Goal: Task Accomplishment & Management: Complete application form

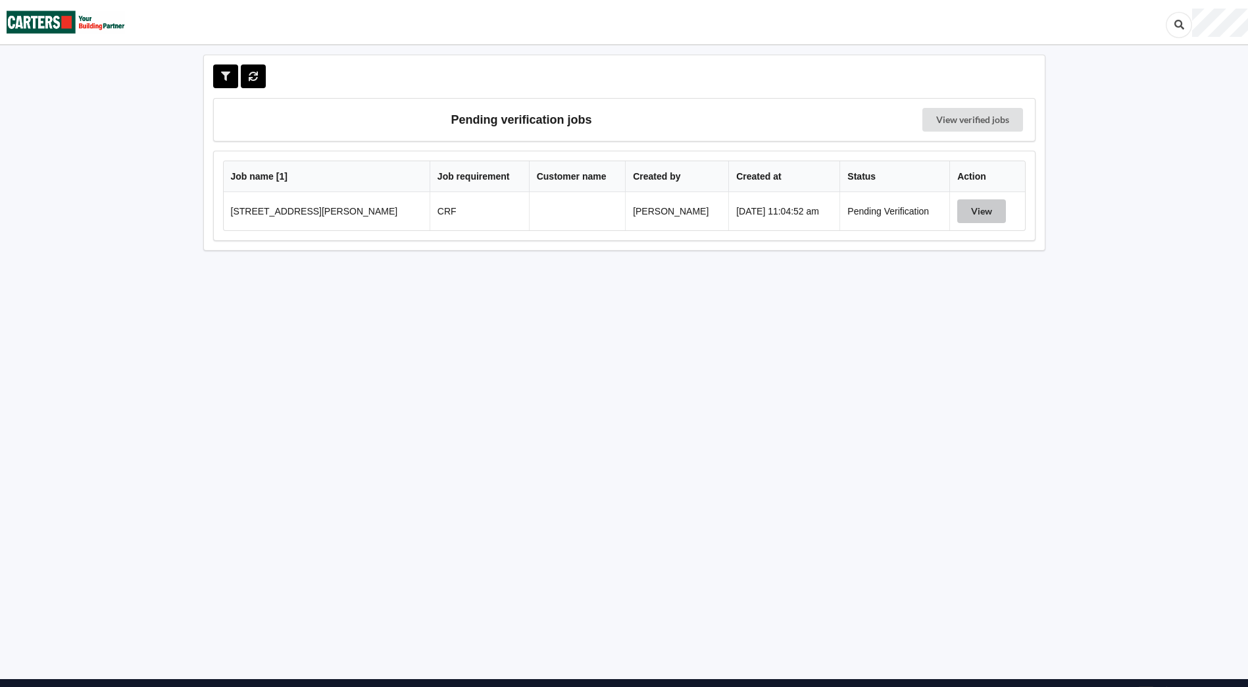
click at [987, 214] on button "View" at bounding box center [981, 211] width 49 height 24
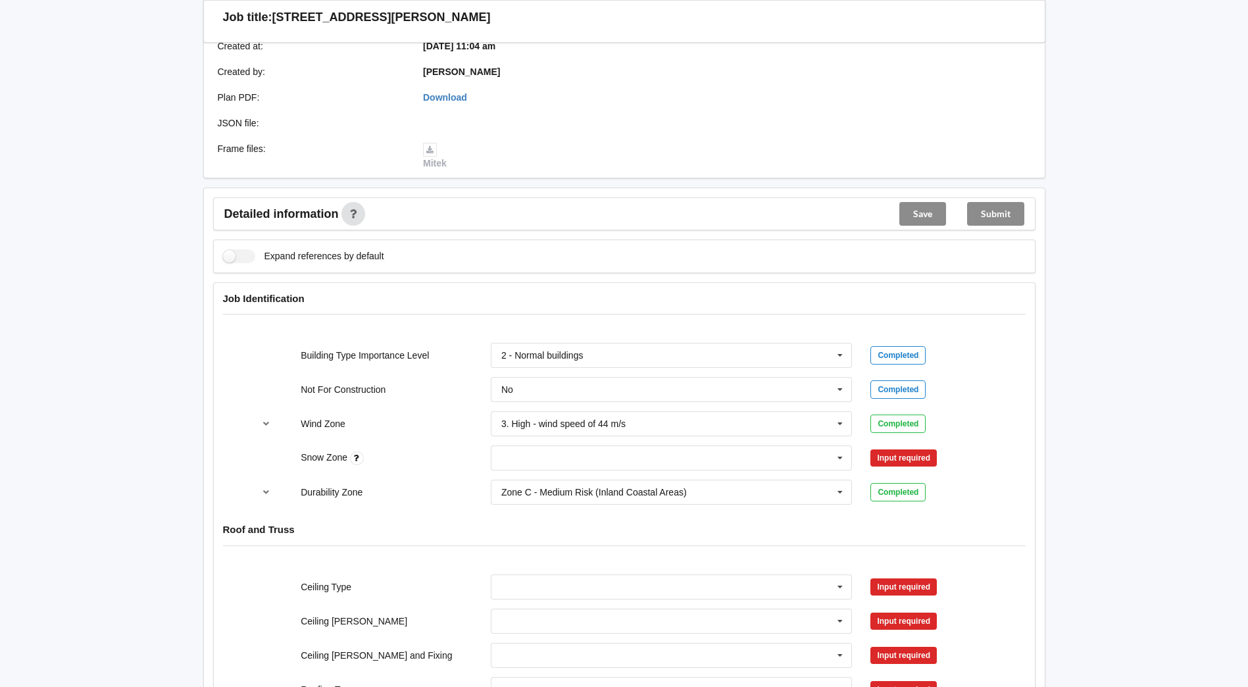
scroll to position [329, 0]
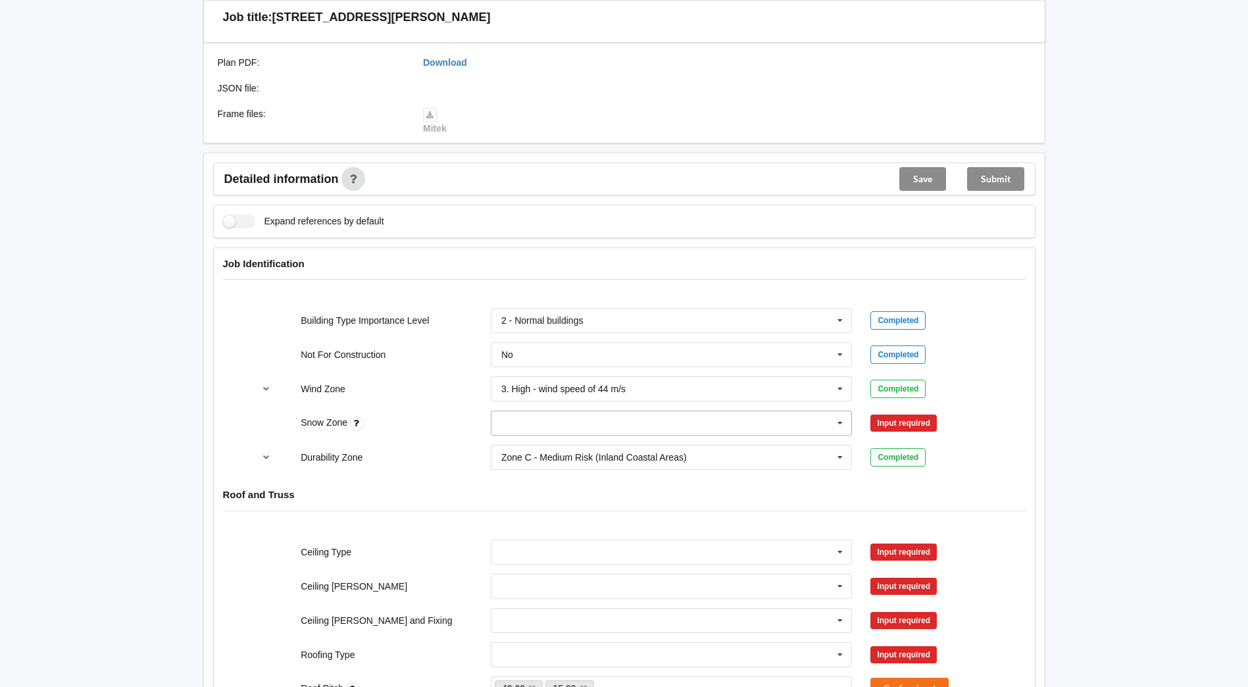
click at [847, 428] on icon at bounding box center [840, 423] width 20 height 24
click at [578, 446] on div "N0" at bounding box center [671, 447] width 360 height 24
click at [843, 420] on icon at bounding box center [840, 423] width 20 height 24
click at [508, 445] on span "N0" at bounding box center [508, 447] width 12 height 11
click at [915, 419] on button "Confirm input" at bounding box center [909, 423] width 78 height 22
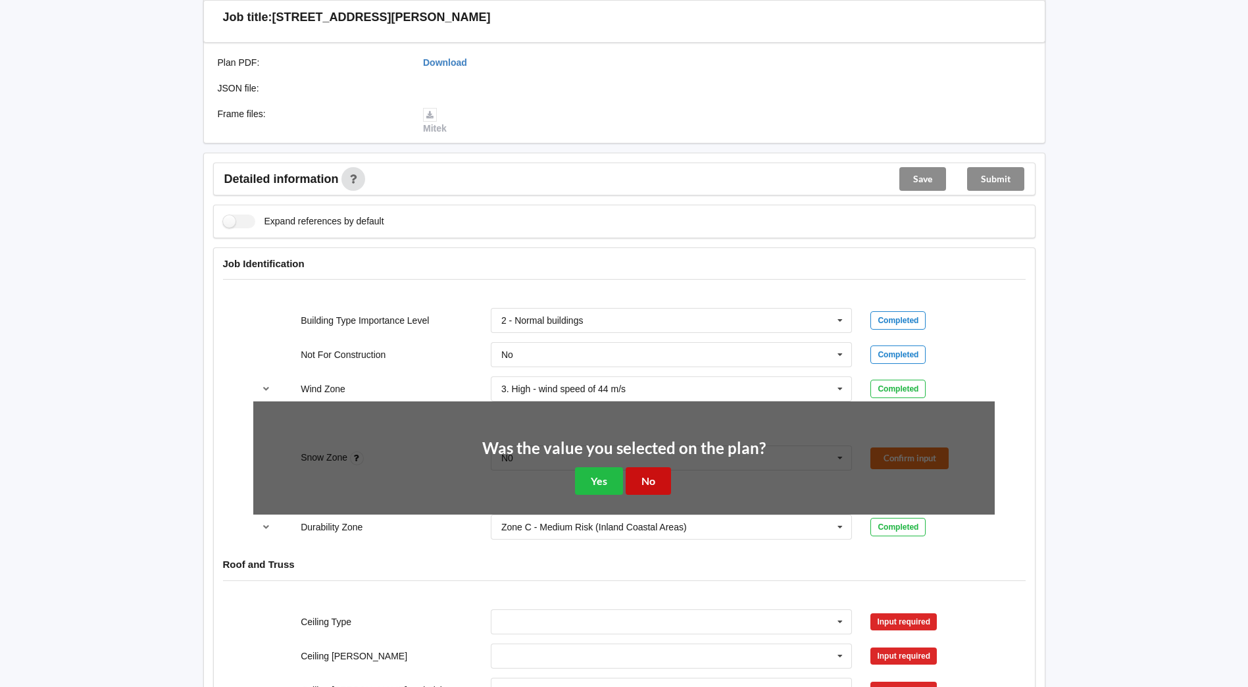
click at [671, 491] on div "Was the value you selected on the plan? Yes No" at bounding box center [624, 467] width 284 height 55
click at [657, 482] on button "No" at bounding box center [648, 480] width 45 height 27
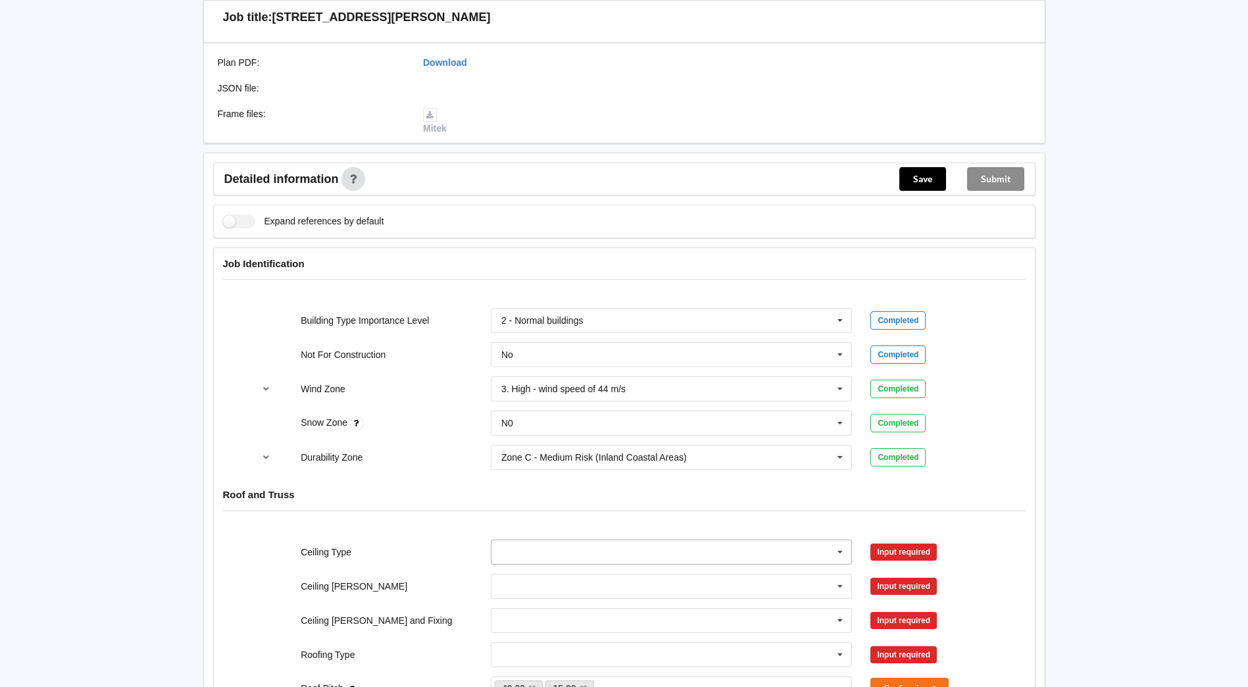
click at [839, 551] on icon at bounding box center [840, 552] width 20 height 24
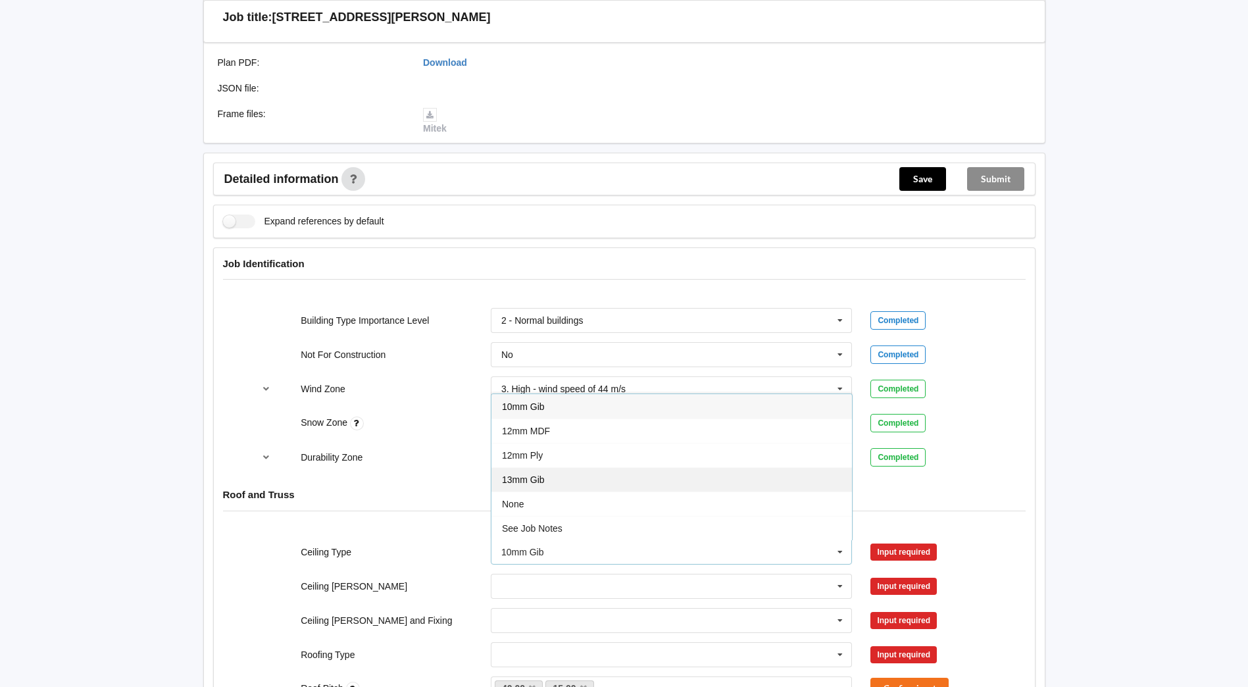
click at [651, 477] on div "13mm Gib" at bounding box center [671, 479] width 360 height 24
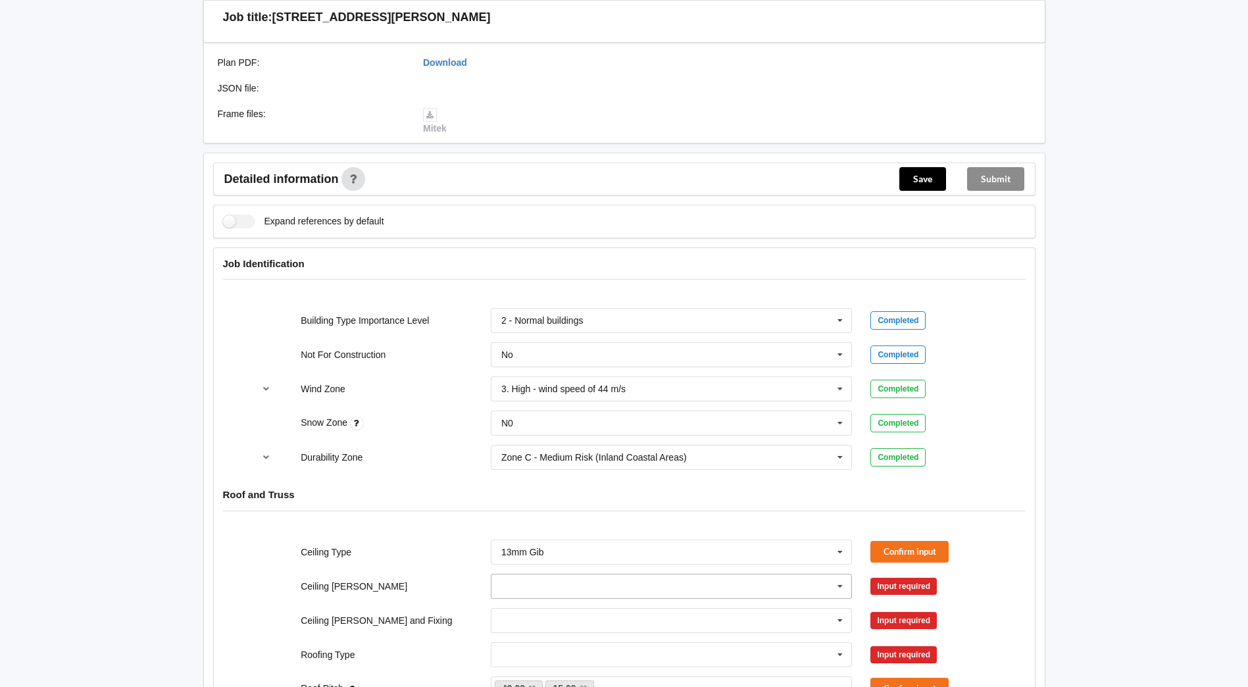
click at [558, 589] on input "text" at bounding box center [672, 586] width 360 height 24
click at [558, 542] on div "600mm" at bounding box center [671, 538] width 360 height 24
click at [531, 616] on input "text" at bounding box center [672, 620] width 360 height 24
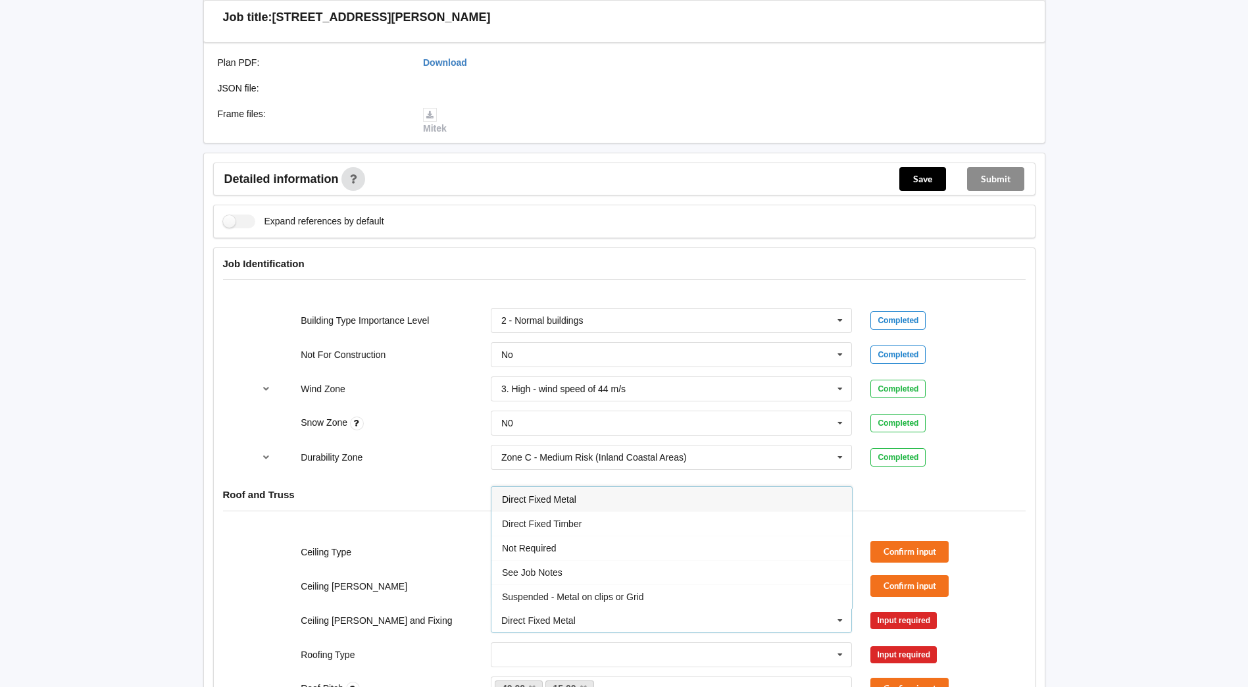
drag, startPoint x: 547, startPoint y: 599, endPoint x: 569, endPoint y: 597, distance: 22.4
click at [547, 599] on span "Suspended - Metal on clips or Grid" at bounding box center [573, 596] width 142 height 11
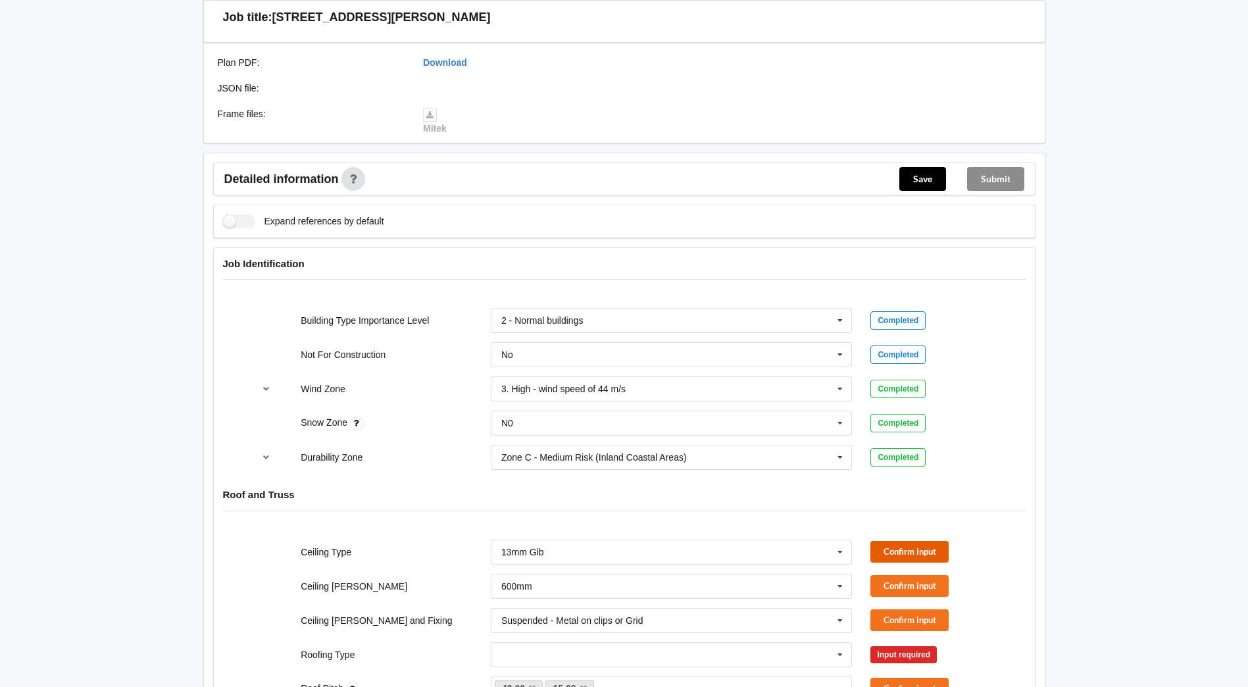
click at [877, 551] on button "Confirm input" at bounding box center [909, 552] width 78 height 22
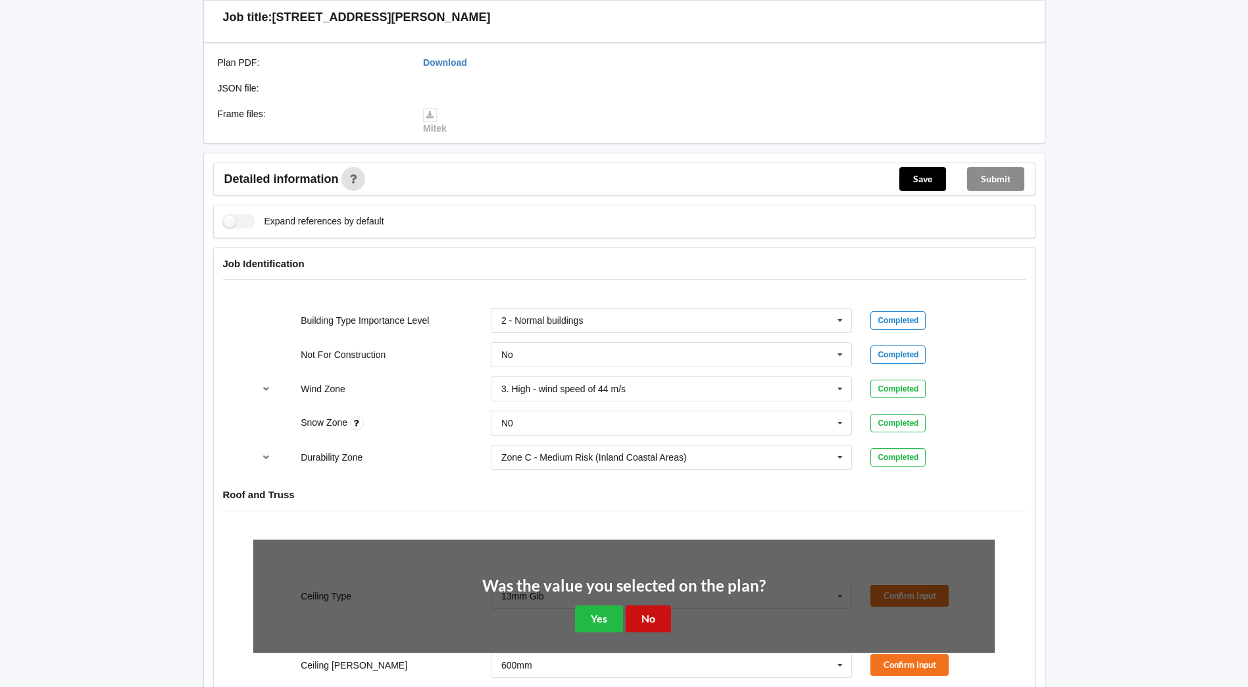
click at [645, 620] on button "No" at bounding box center [648, 618] width 45 height 27
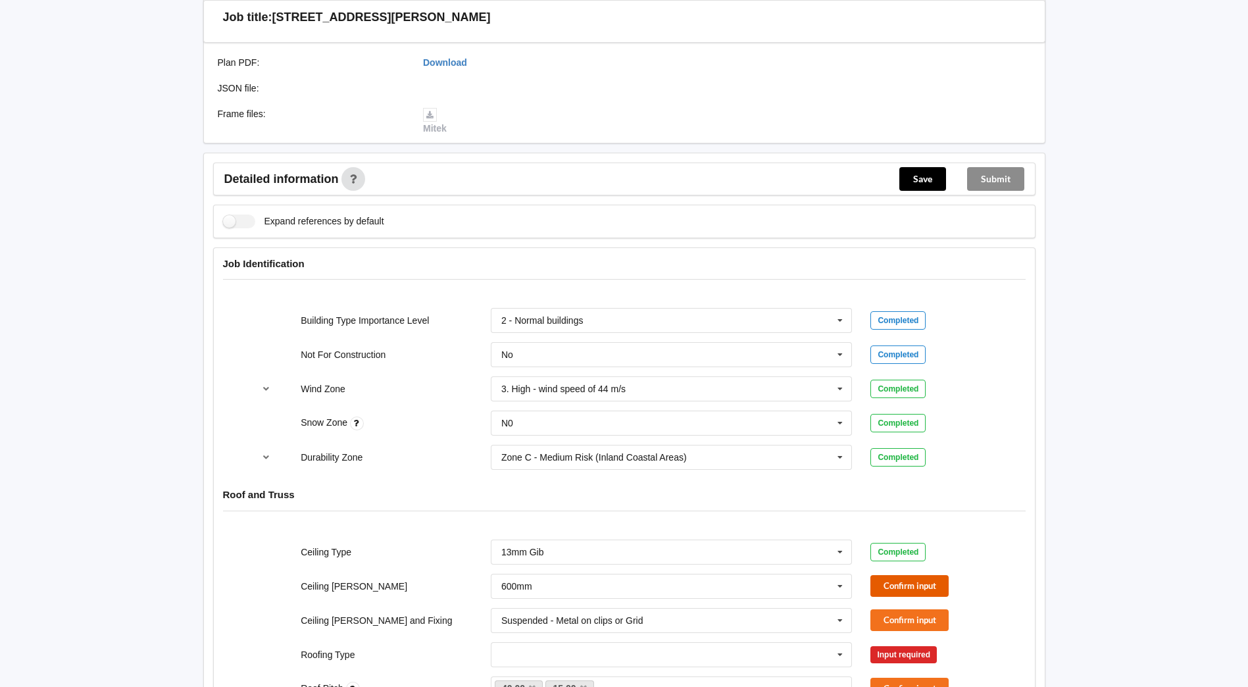
click at [899, 586] on button "Confirm input" at bounding box center [909, 586] width 78 height 22
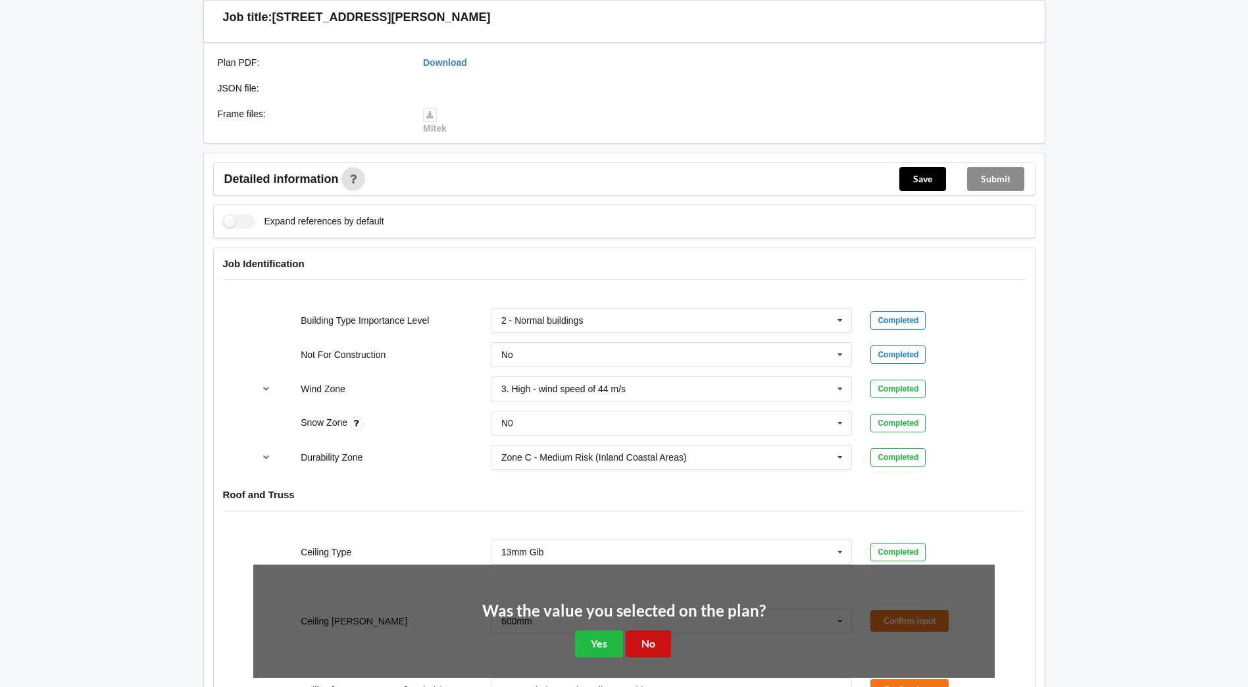
click at [662, 639] on button "No" at bounding box center [648, 643] width 45 height 27
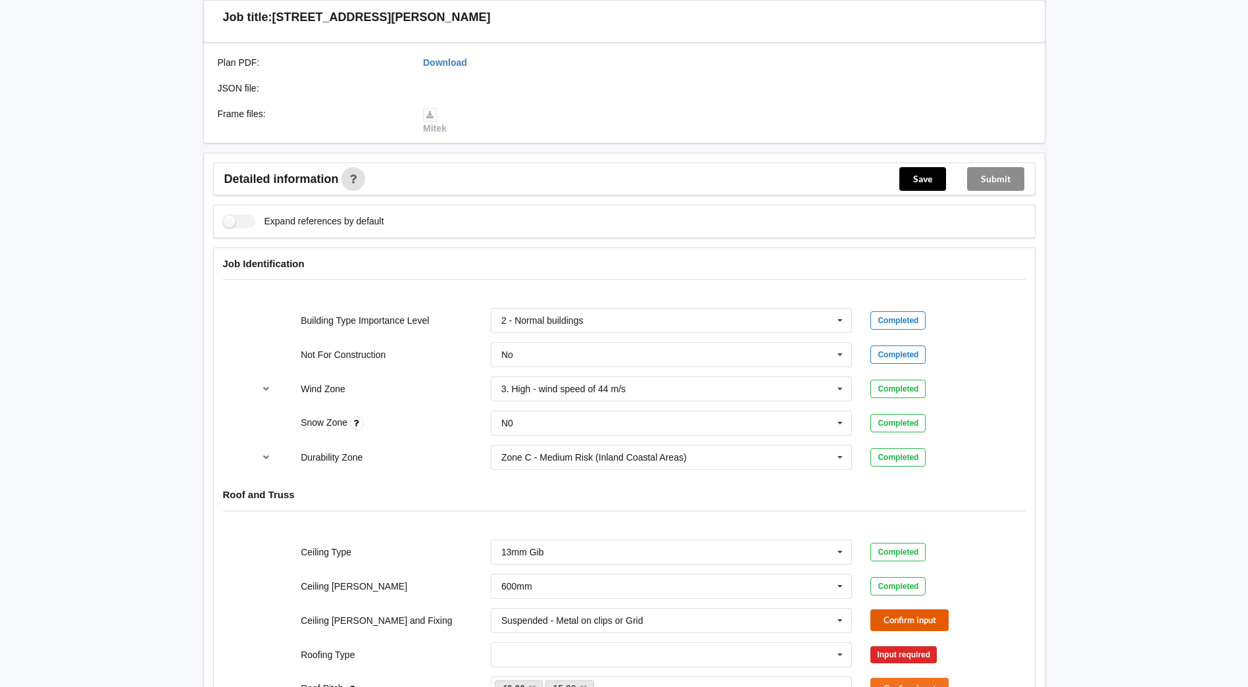
click at [919, 626] on button "Confirm input" at bounding box center [909, 620] width 78 height 22
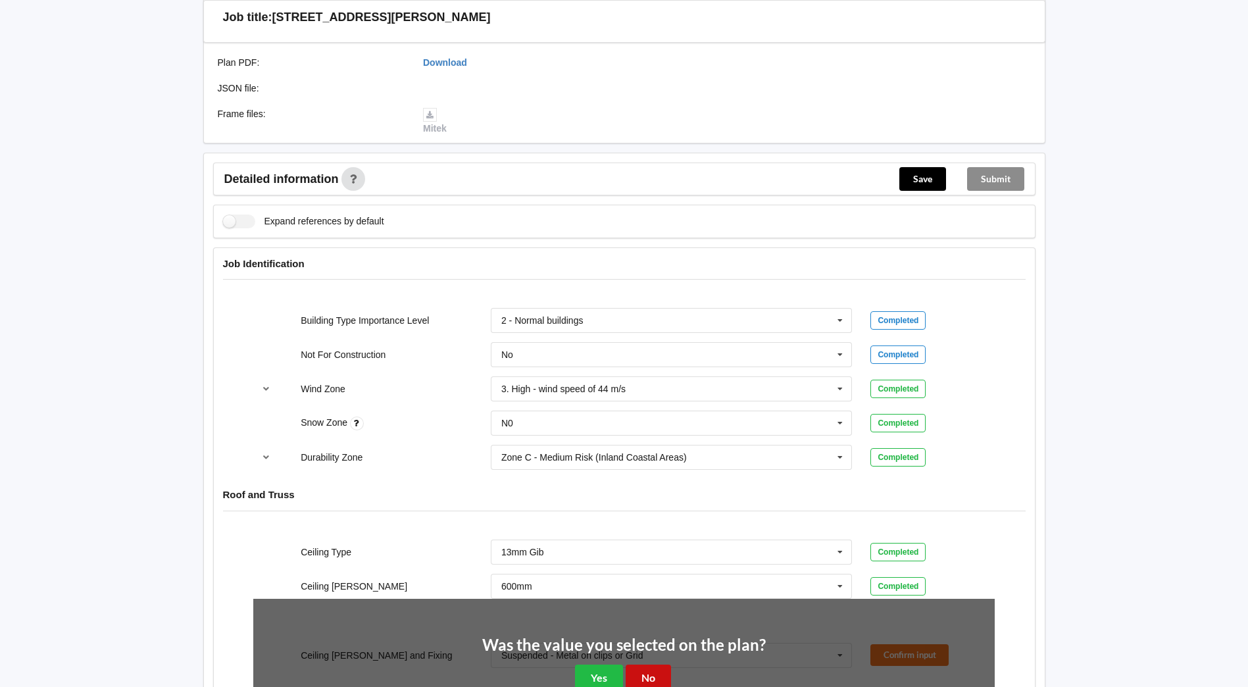
drag, startPoint x: 652, startPoint y: 672, endPoint x: 647, endPoint y: 652, distance: 20.3
click at [652, 670] on button "No" at bounding box center [648, 677] width 45 height 27
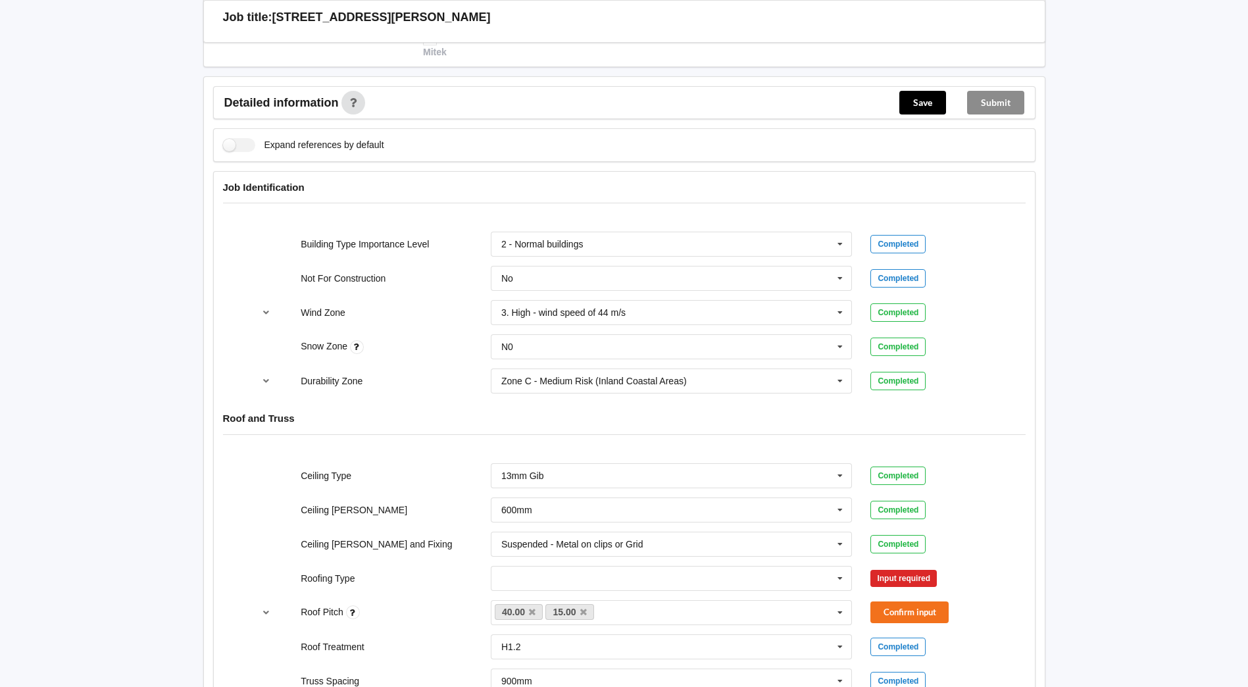
scroll to position [592, 0]
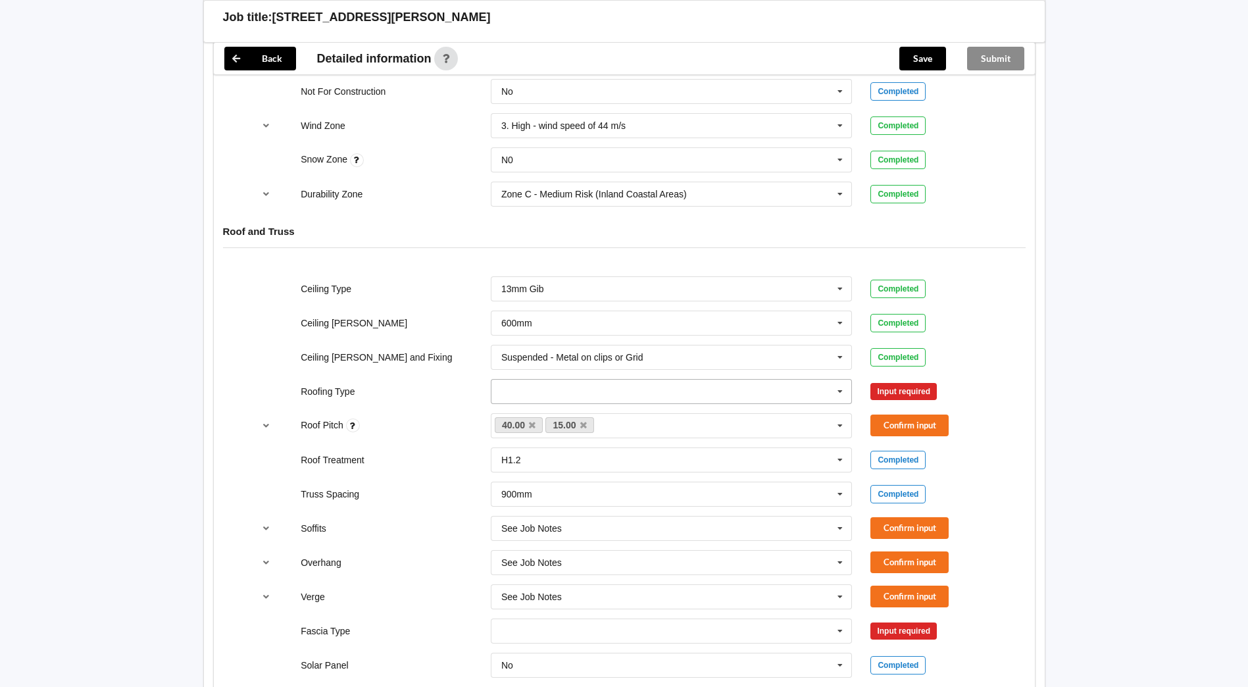
drag, startPoint x: 845, startPoint y: 389, endPoint x: 753, endPoint y: 382, distance: 92.4
click at [844, 389] on icon at bounding box center [840, 392] width 20 height 24
click at [544, 409] on div "1. [GEOGRAPHIC_DATA]" at bounding box center [671, 415] width 360 height 24
click at [905, 389] on button "Confirm input" at bounding box center [909, 391] width 78 height 22
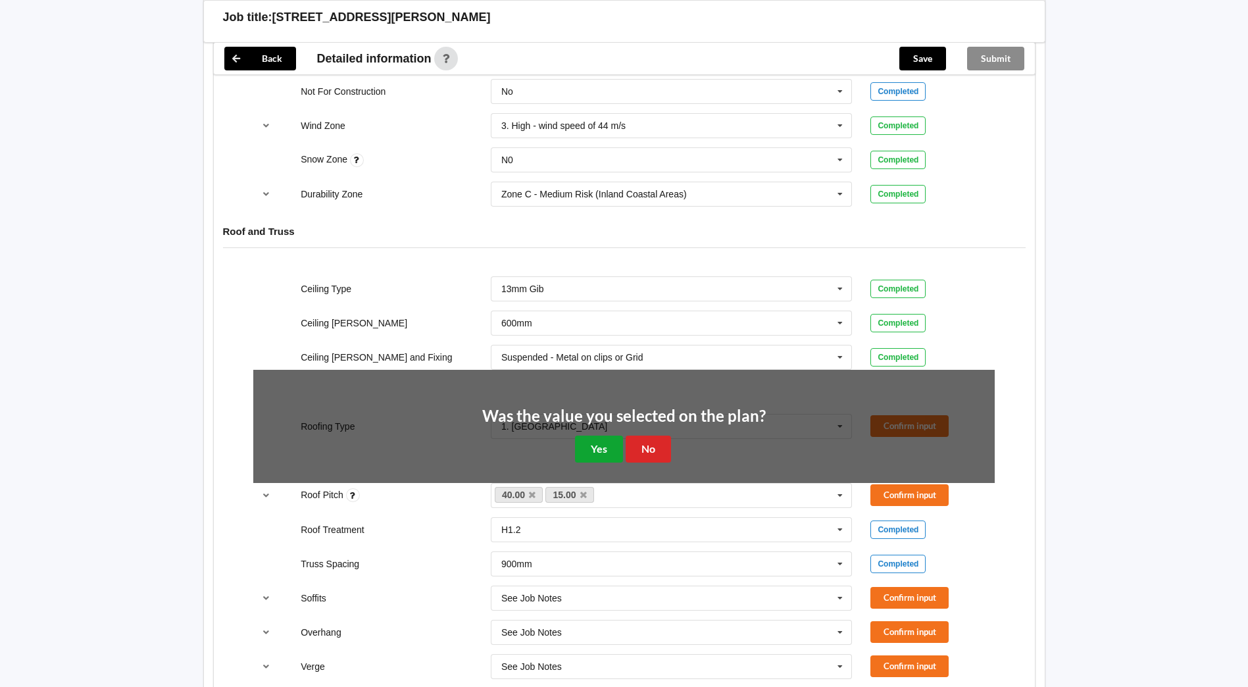
click at [595, 445] on button "Yes" at bounding box center [599, 448] width 48 height 27
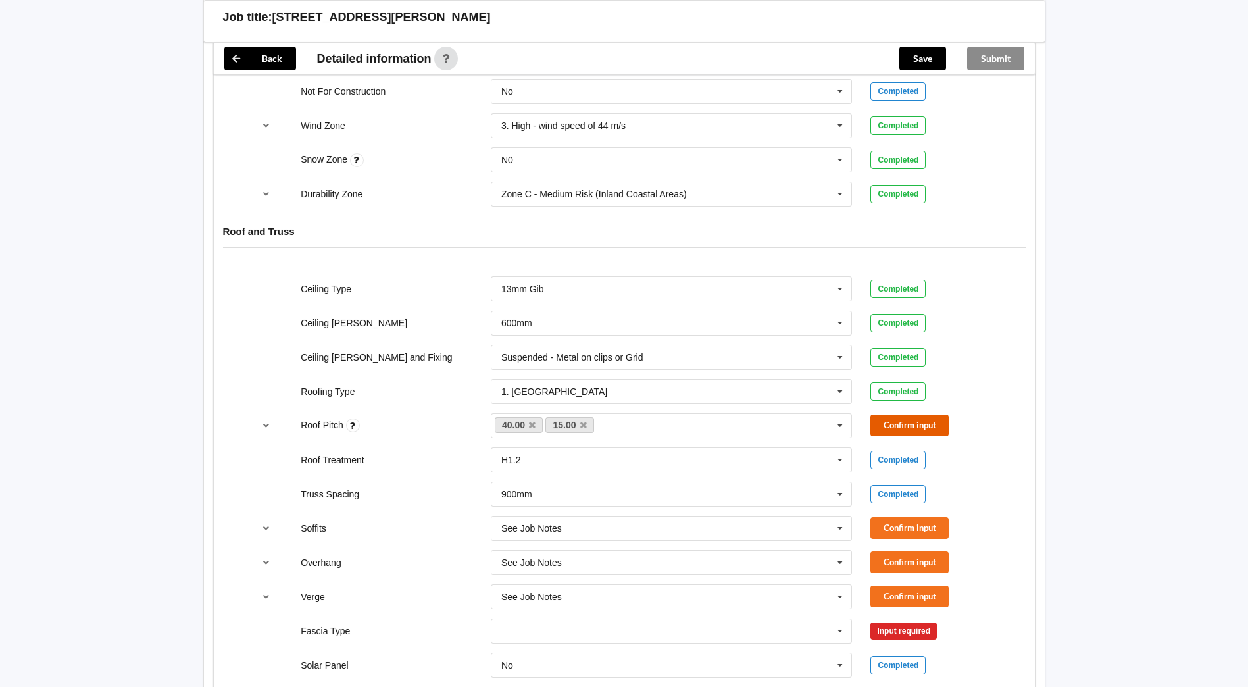
click at [918, 420] on button "Confirm input" at bounding box center [909, 425] width 78 height 22
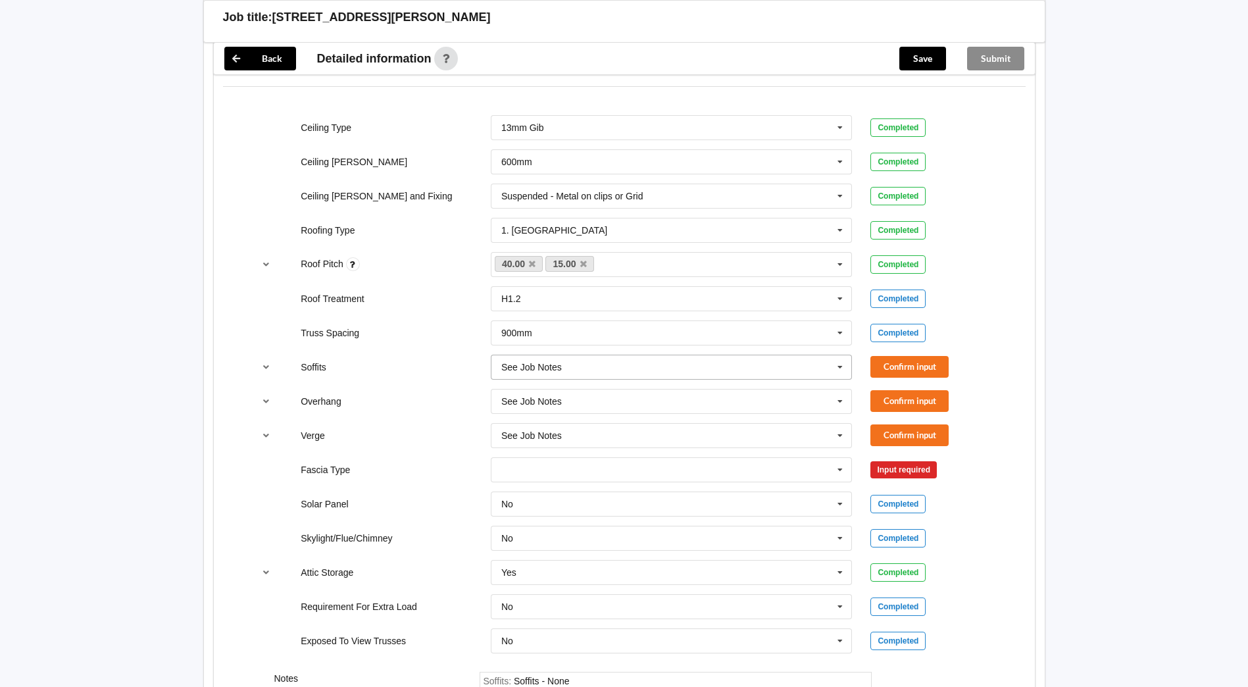
scroll to position [976, 0]
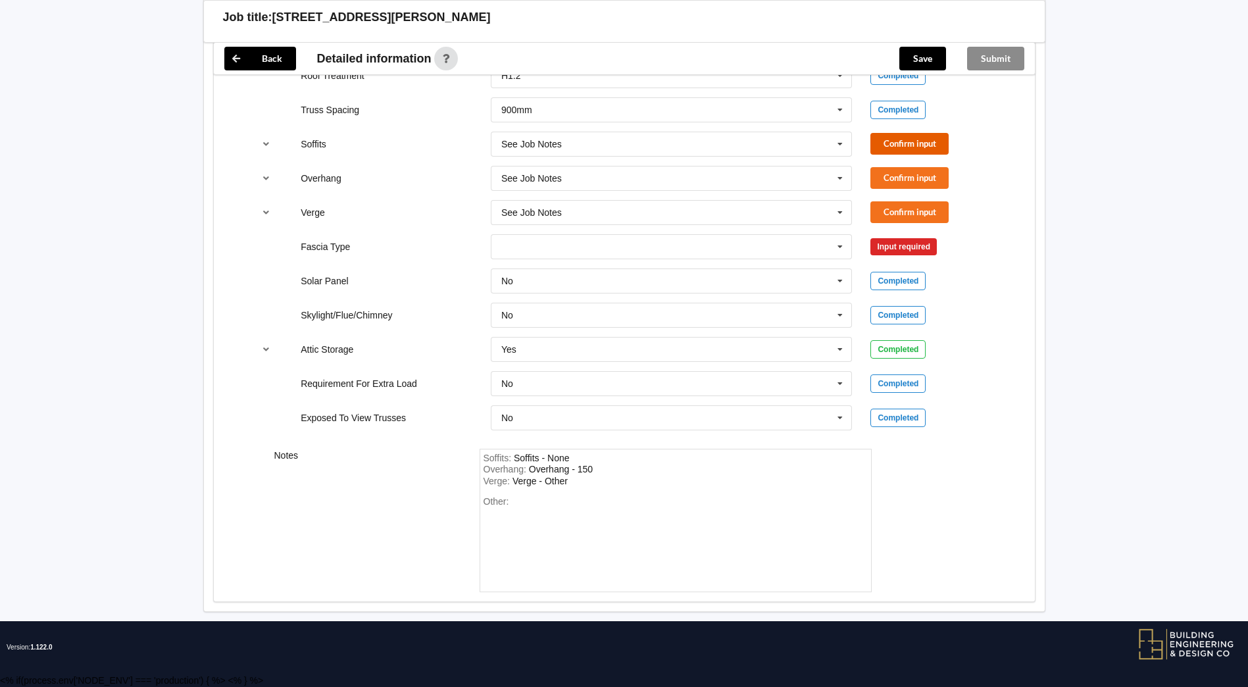
click at [926, 140] on button "Confirm input" at bounding box center [909, 144] width 78 height 22
click at [907, 175] on button "Confirm input" at bounding box center [909, 178] width 78 height 22
click at [909, 209] on button "Confirm input" at bounding box center [909, 212] width 78 height 22
click at [835, 240] on icon at bounding box center [840, 247] width 20 height 24
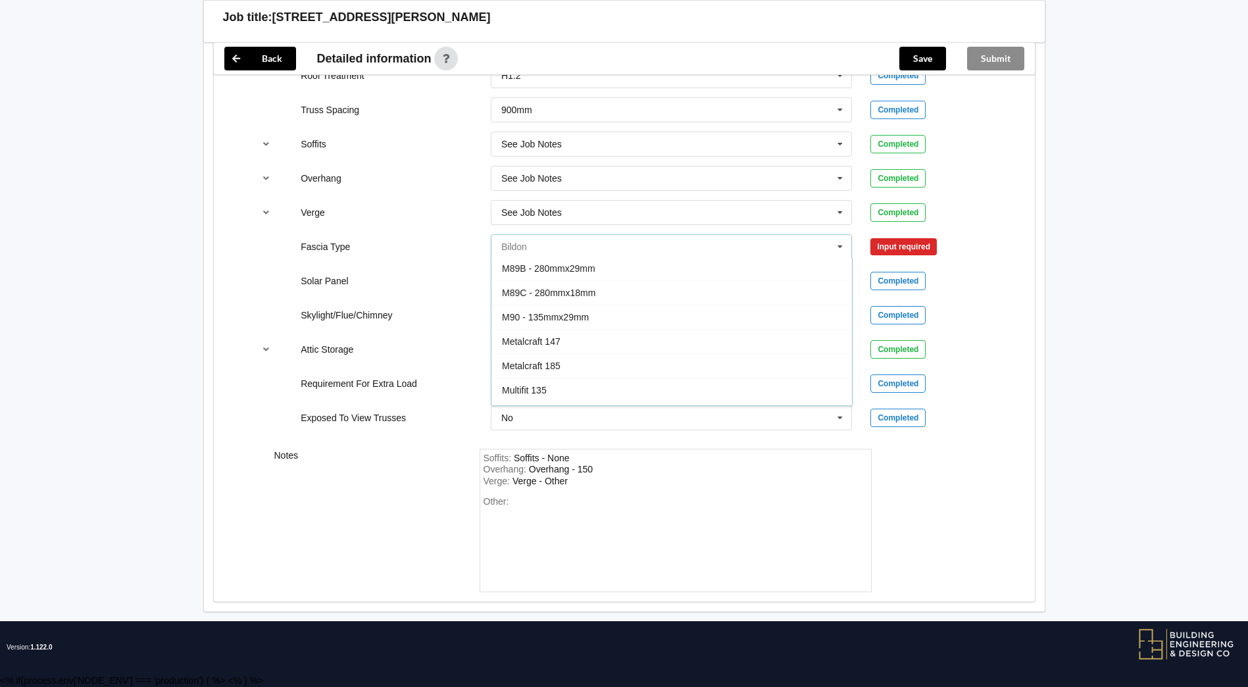
scroll to position [437, 0]
click at [587, 322] on div "See Job Notes" at bounding box center [671, 320] width 360 height 24
click at [580, 484] on div "Verge : Verge - Other" at bounding box center [675, 482] width 384 height 12
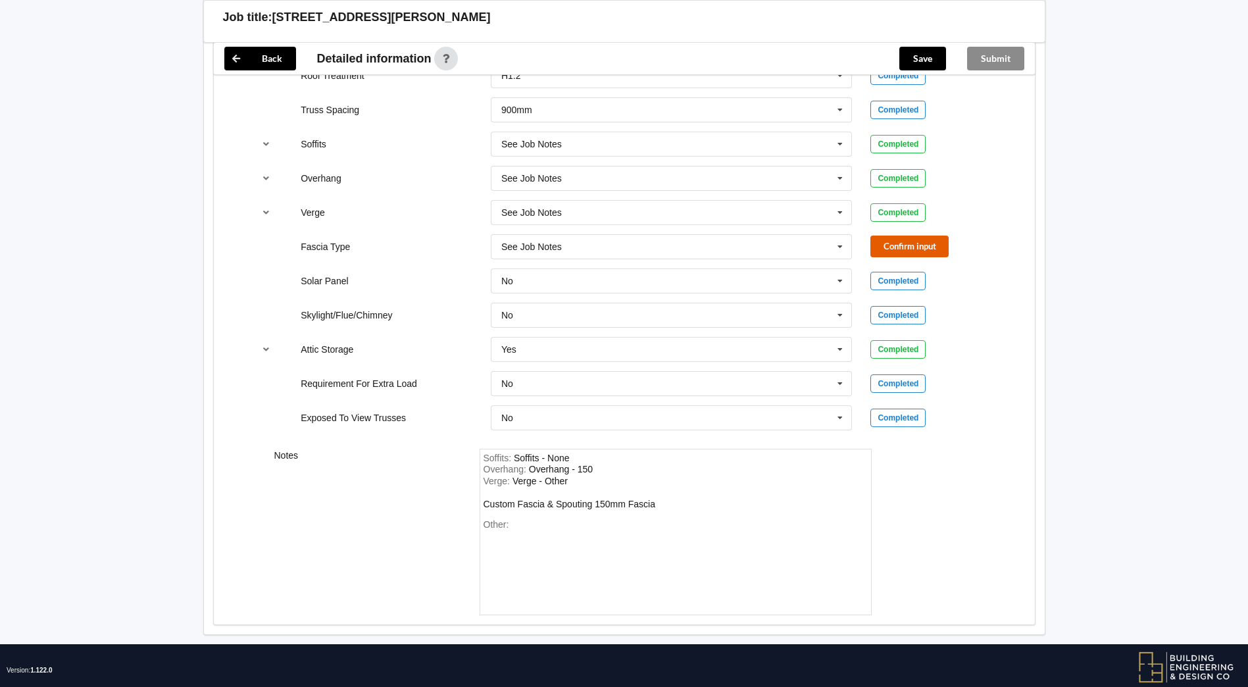
click at [909, 254] on button "Confirm input" at bounding box center [909, 246] width 78 height 22
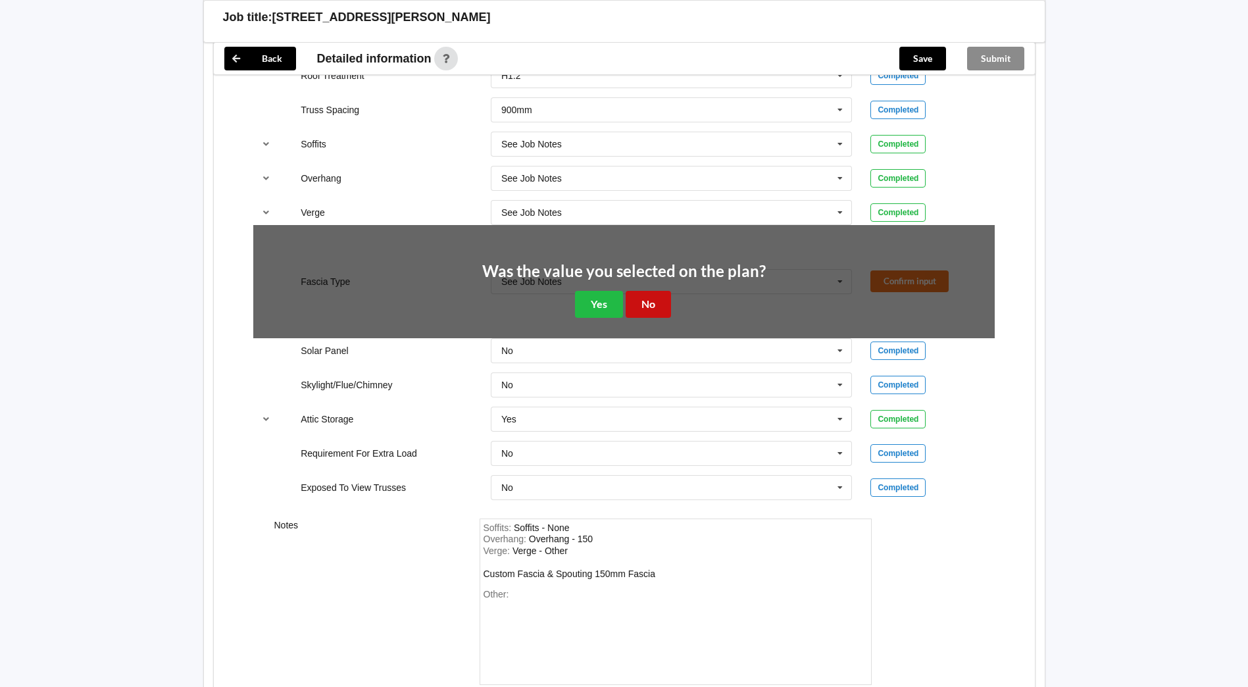
click at [647, 301] on button "No" at bounding box center [648, 304] width 45 height 27
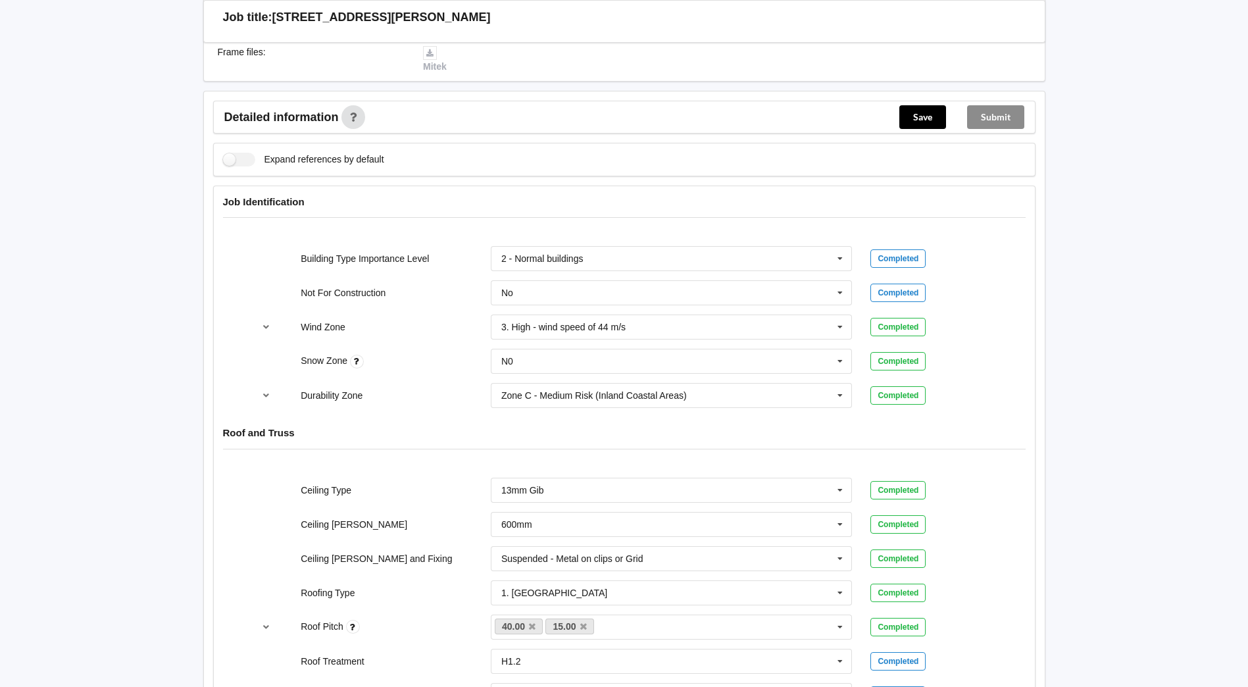
scroll to position [384, 0]
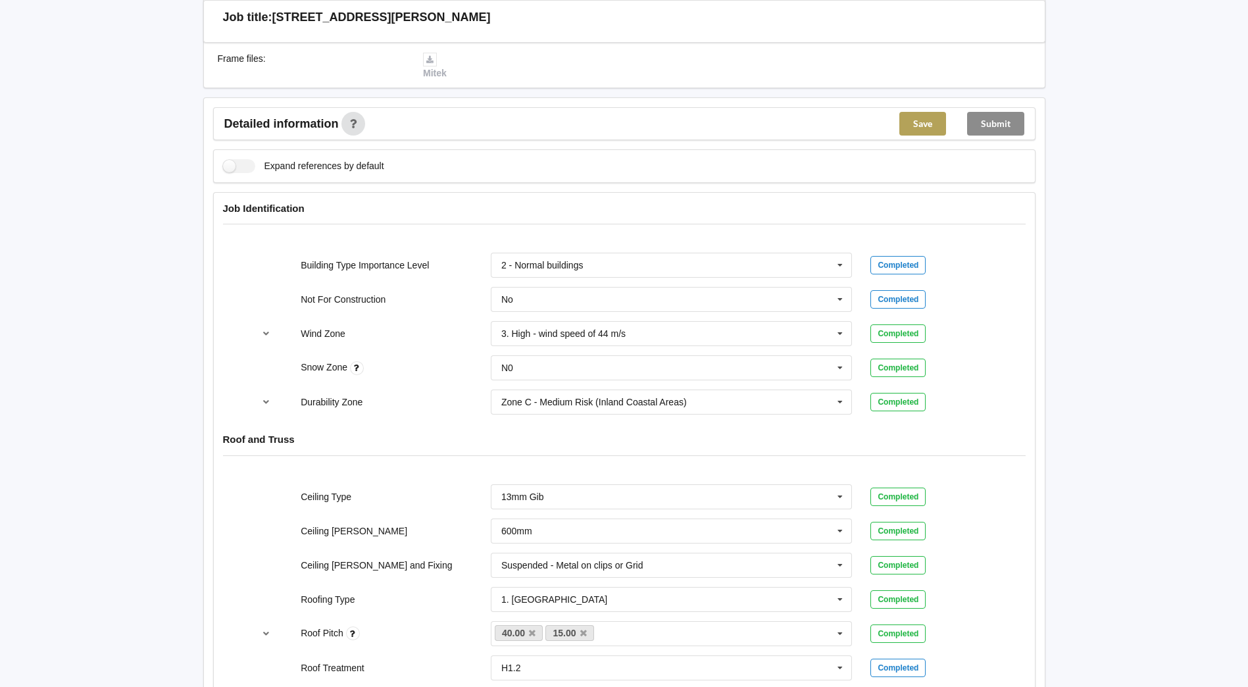
click at [939, 118] on button "Save" at bounding box center [922, 124] width 47 height 24
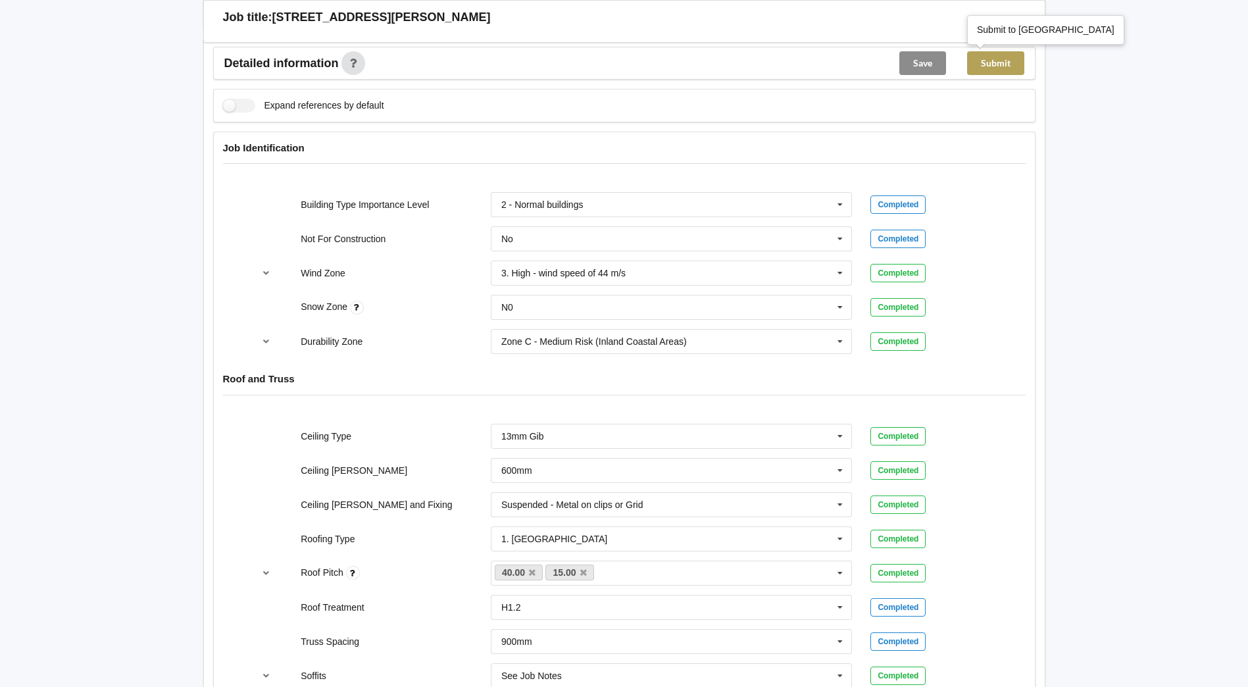
click at [1006, 62] on button "Submit" at bounding box center [995, 63] width 57 height 24
